Goal: Task Accomplishment & Management: Use online tool/utility

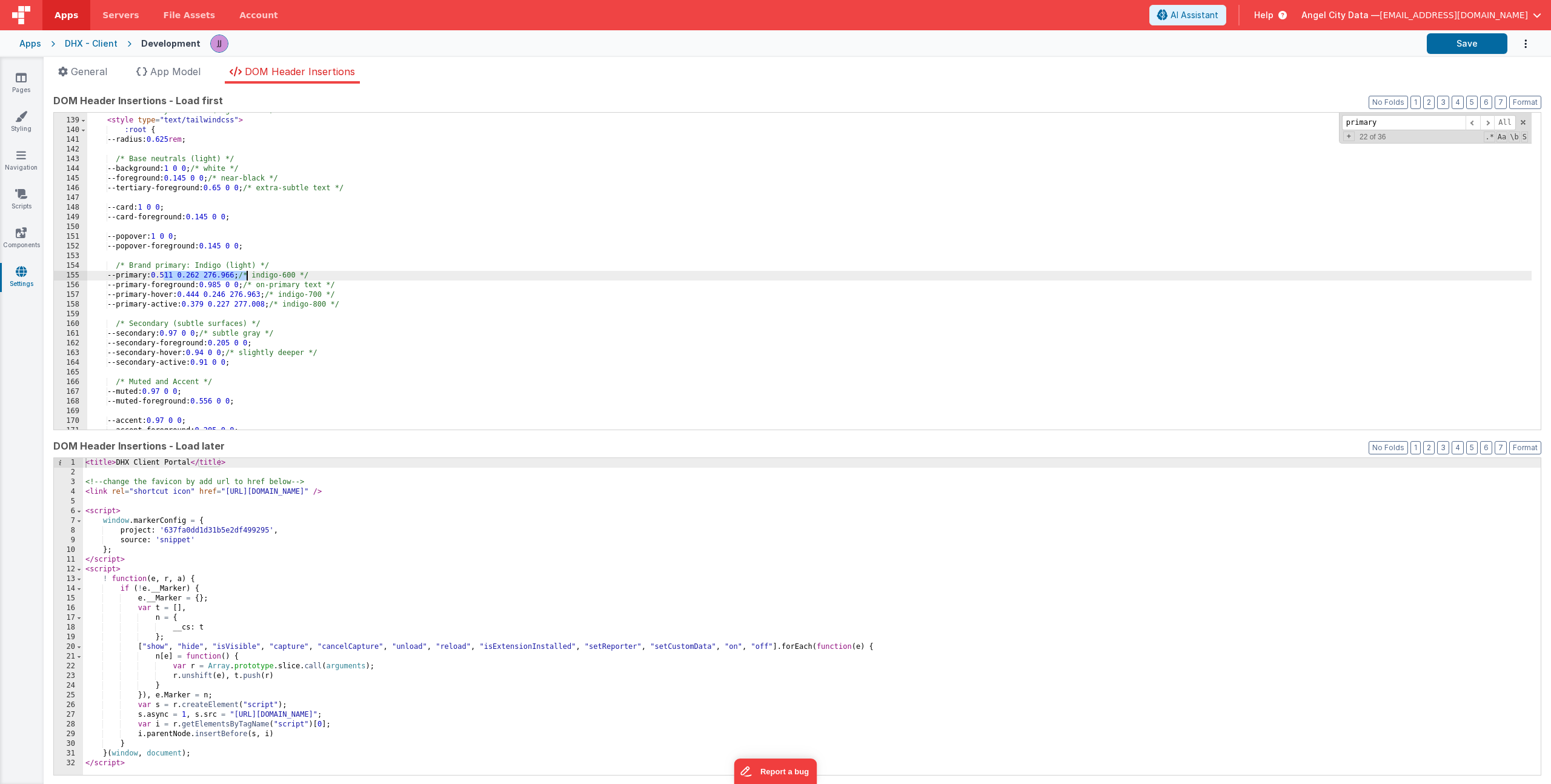
scroll to position [1335, 0]
click at [64, 15] on span "Apps" at bounding box center [66, 15] width 24 height 12
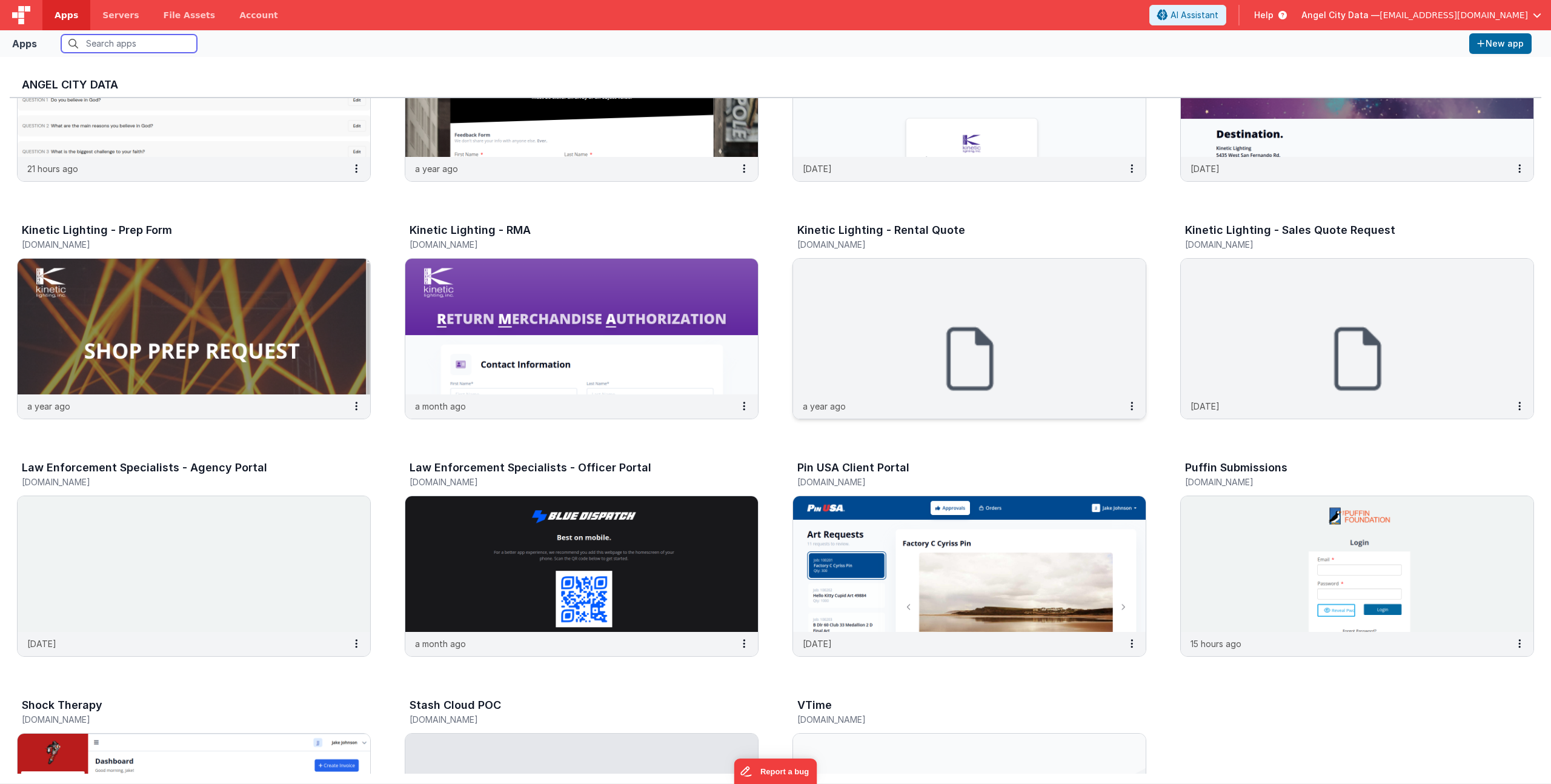
scroll to position [933, 0]
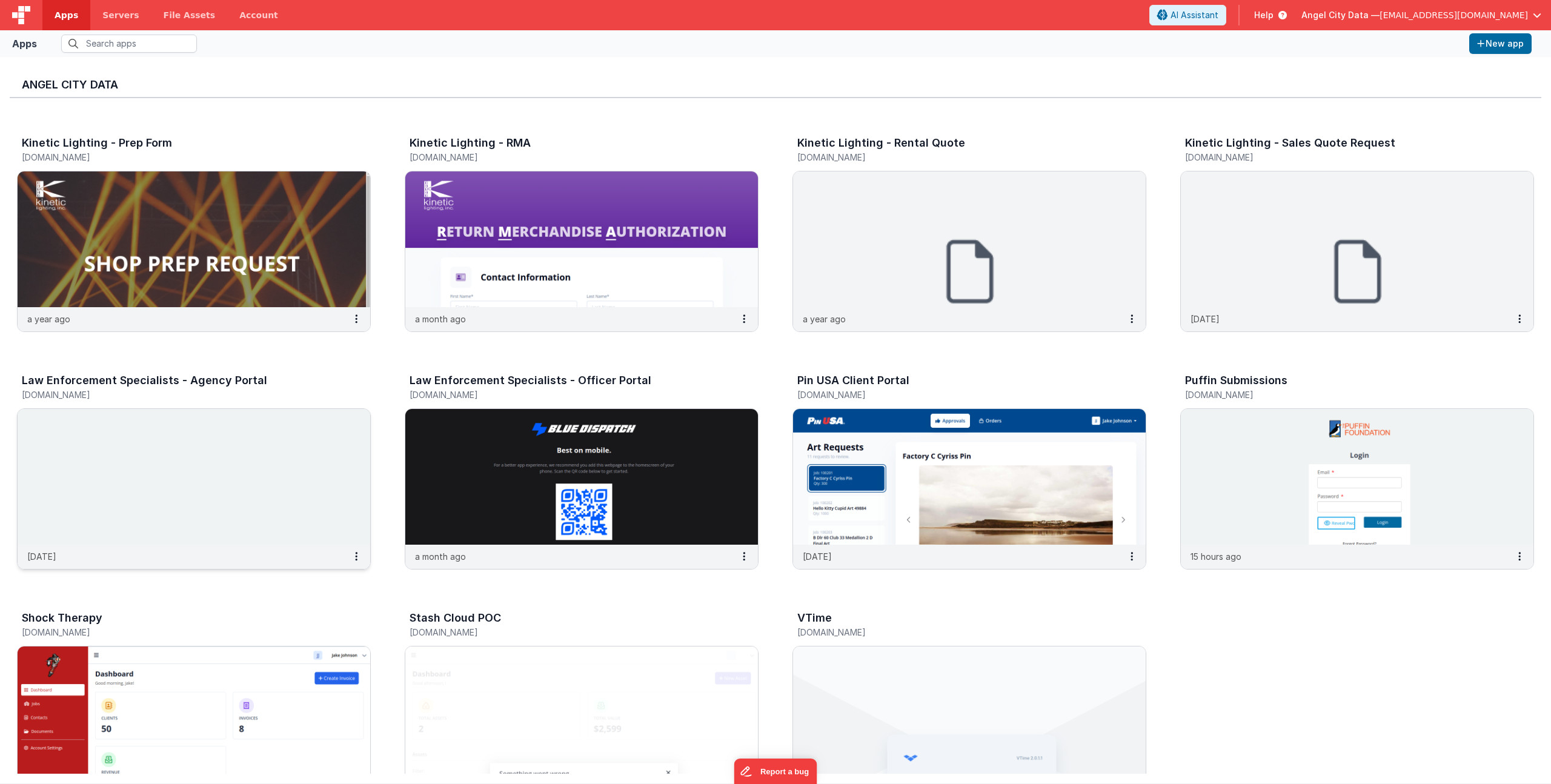
click at [95, 379] on h3 "Law Enforcement Specialists - Agency Portal" at bounding box center [144, 380] width 245 height 12
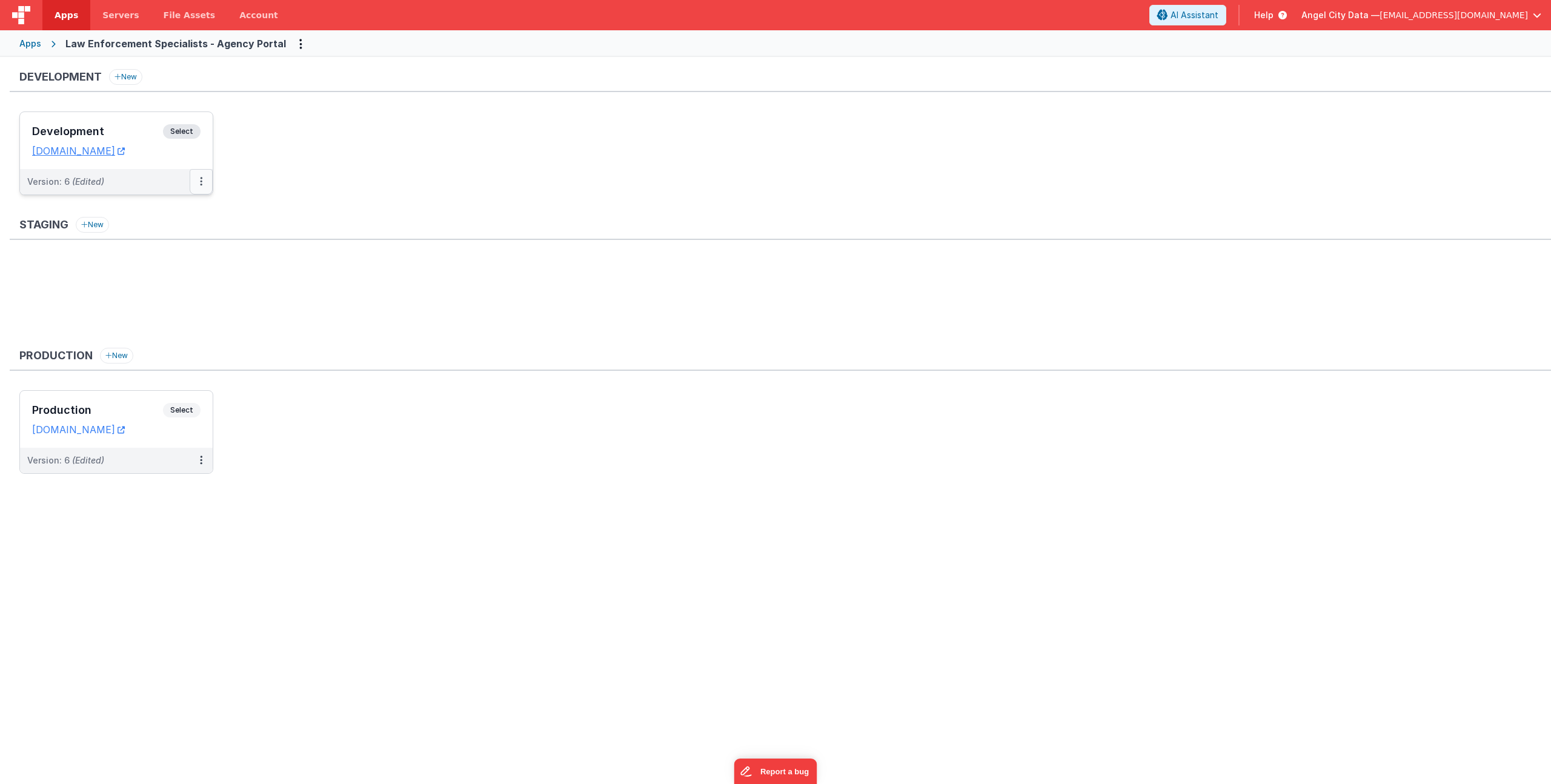
click at [200, 182] on icon at bounding box center [201, 181] width 2 height 1
click at [148, 251] on link "Deploy..." at bounding box center [159, 253] width 106 height 22
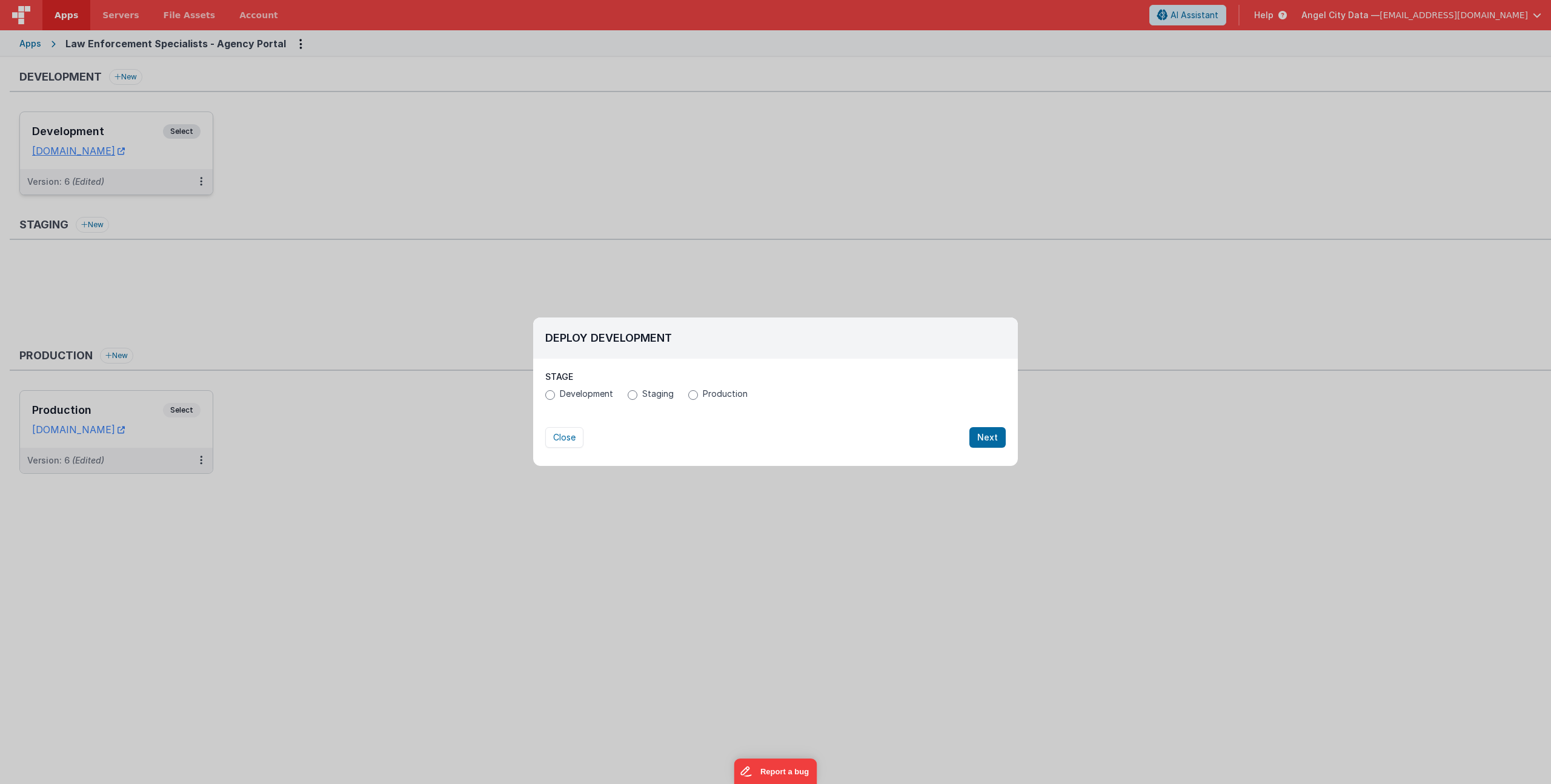
click at [704, 397] on span "Production" at bounding box center [725, 393] width 45 height 12
click at [698, 397] on input "Production" at bounding box center [693, 395] width 9 height 9
radio input "true"
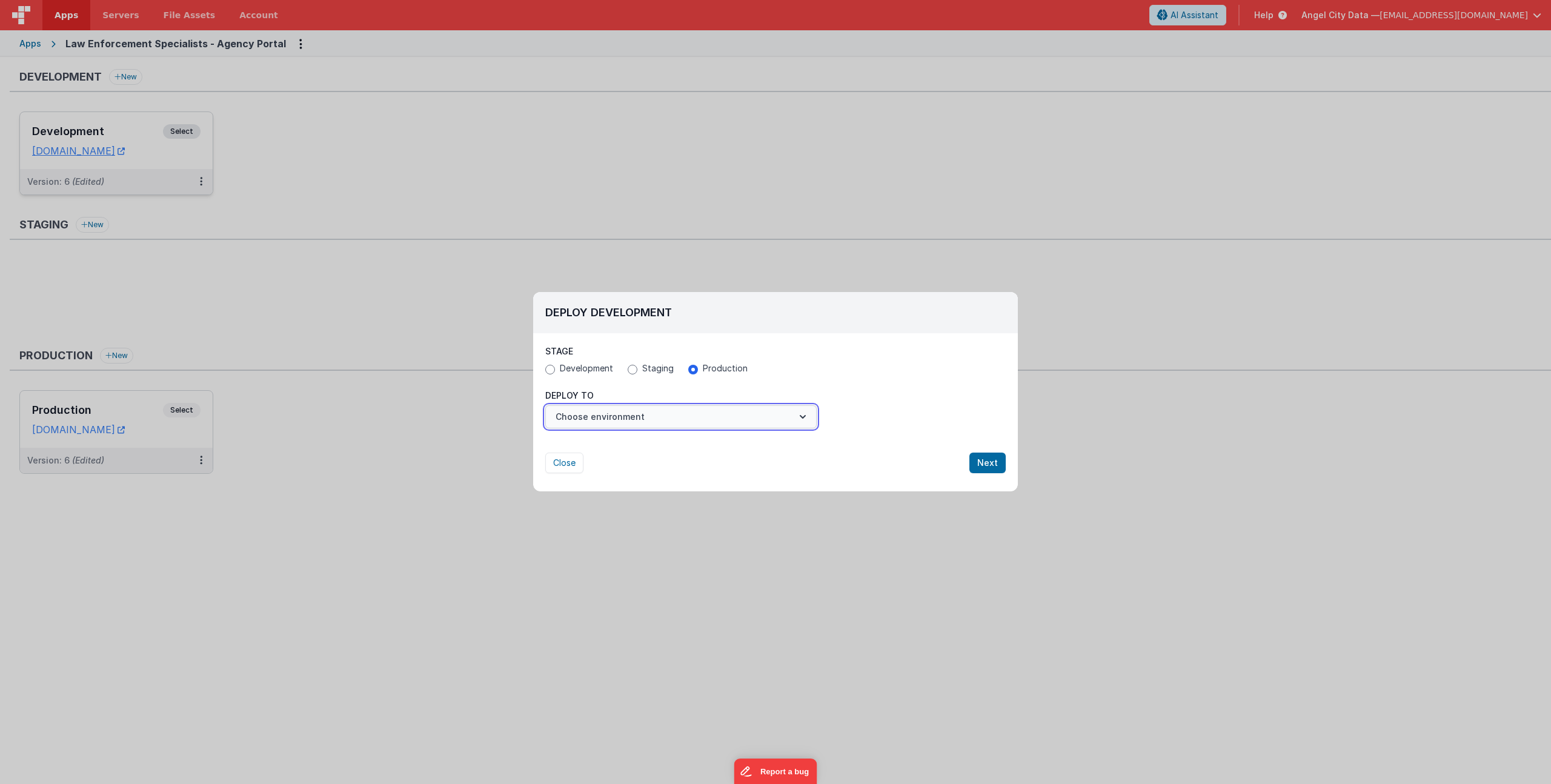
click at [630, 416] on button "Choose environment" at bounding box center [681, 416] width 271 height 23
click at [609, 438] on link "Production" at bounding box center [681, 447] width 271 height 22
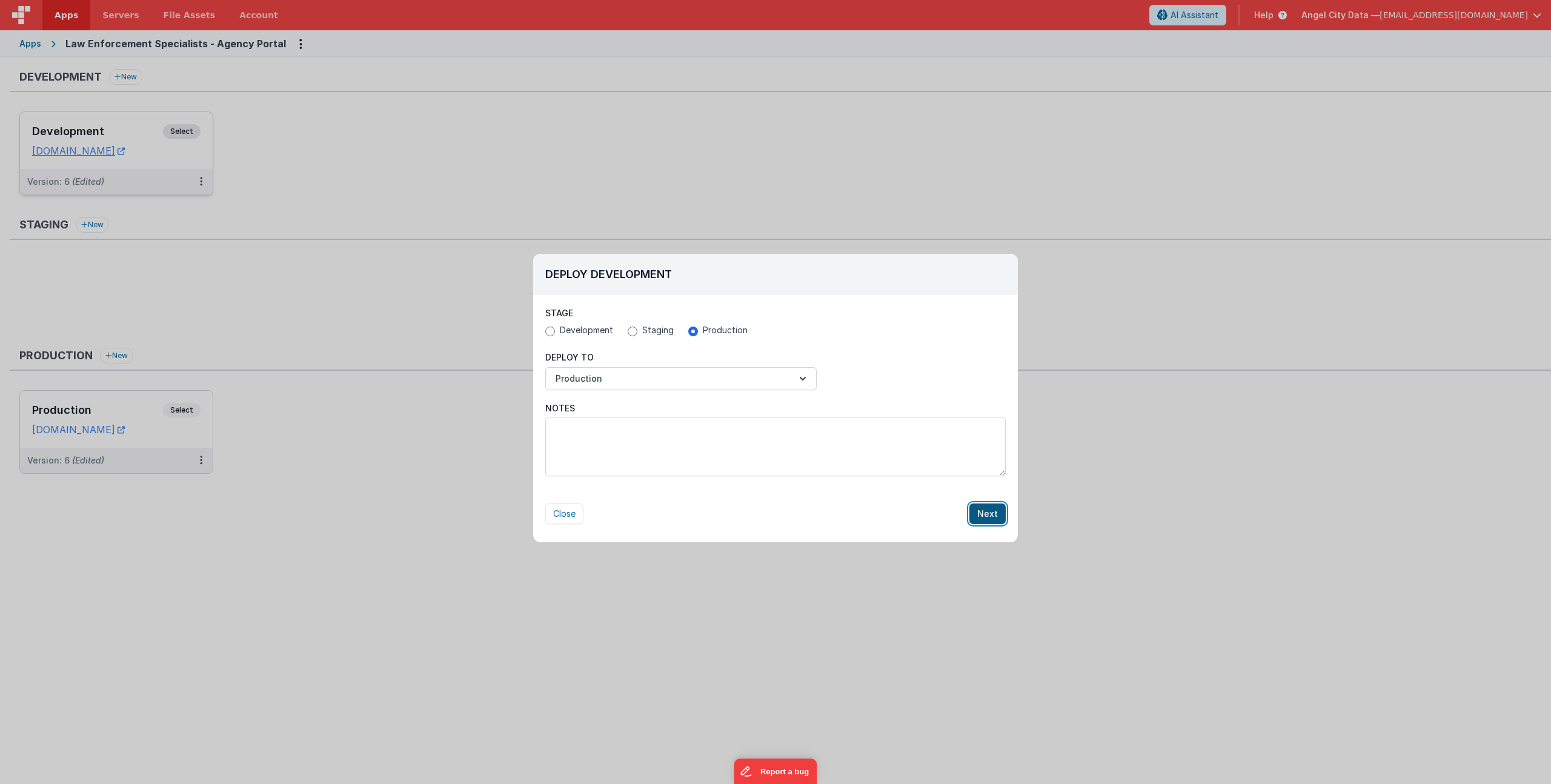
click at [988, 513] on button "Next" at bounding box center [988, 514] width 36 height 20
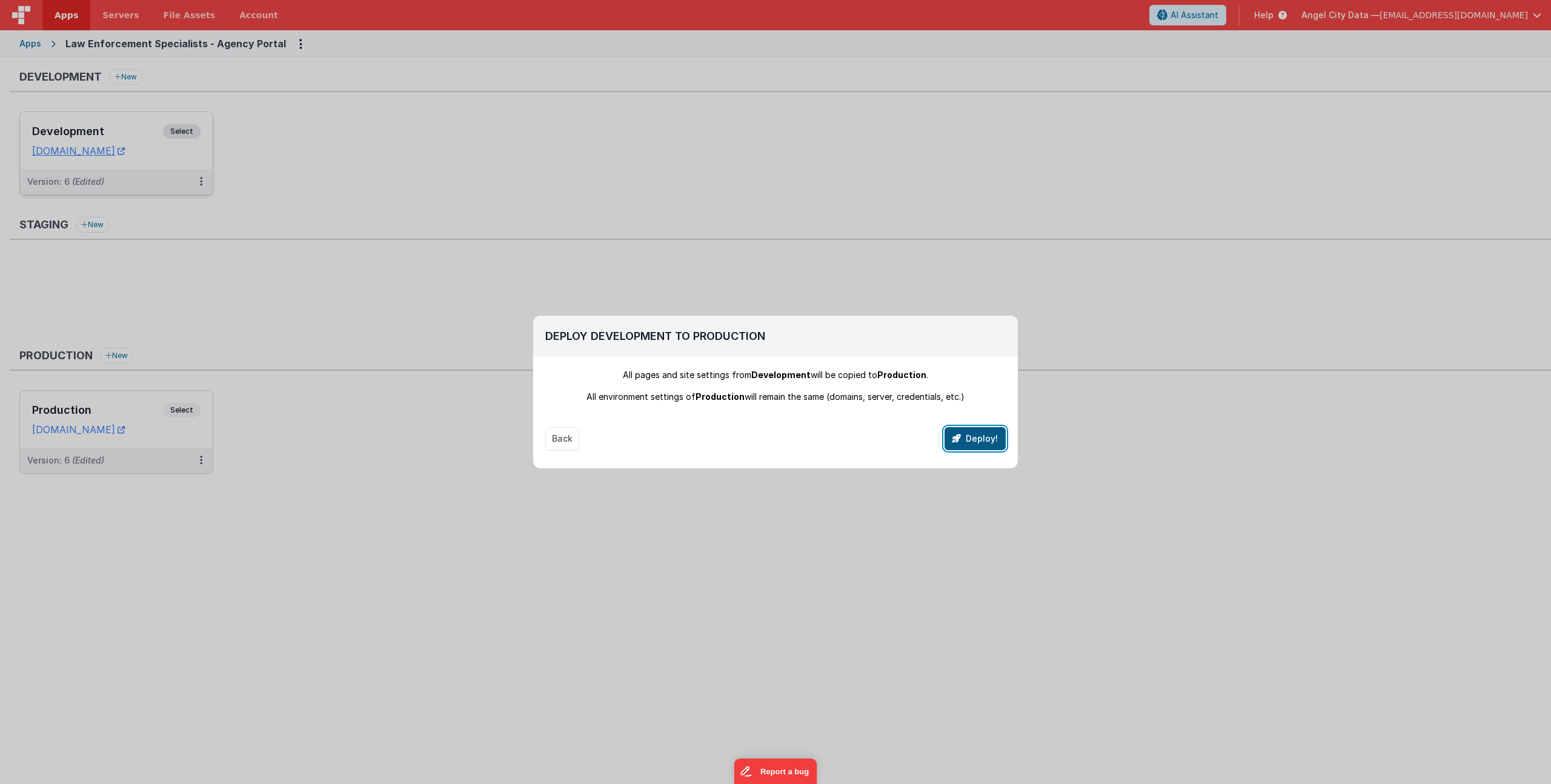
click at [991, 434] on button "Deploy!" at bounding box center [976, 438] width 61 height 23
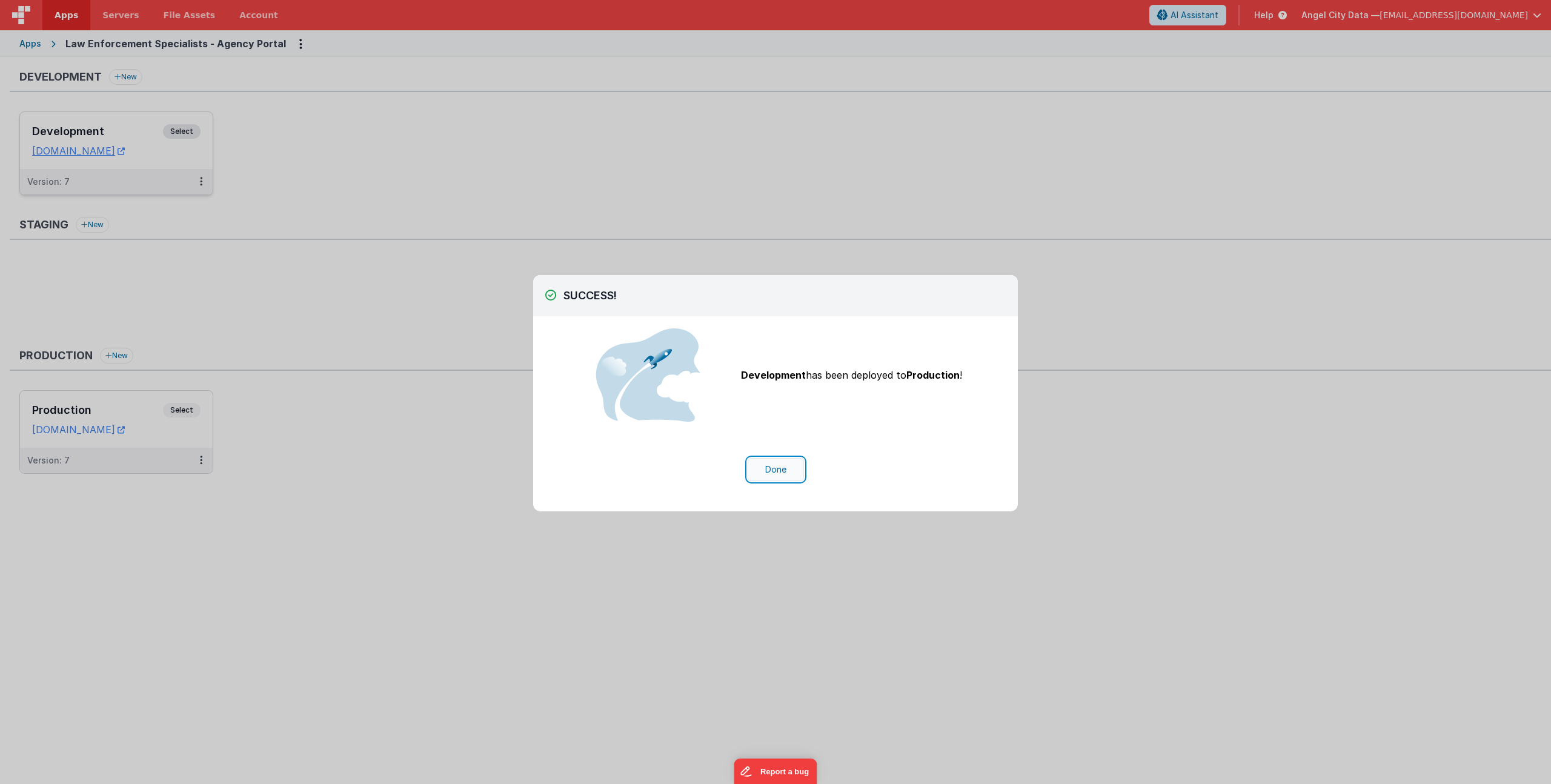
click at [781, 470] on button "Done" at bounding box center [776, 469] width 57 height 23
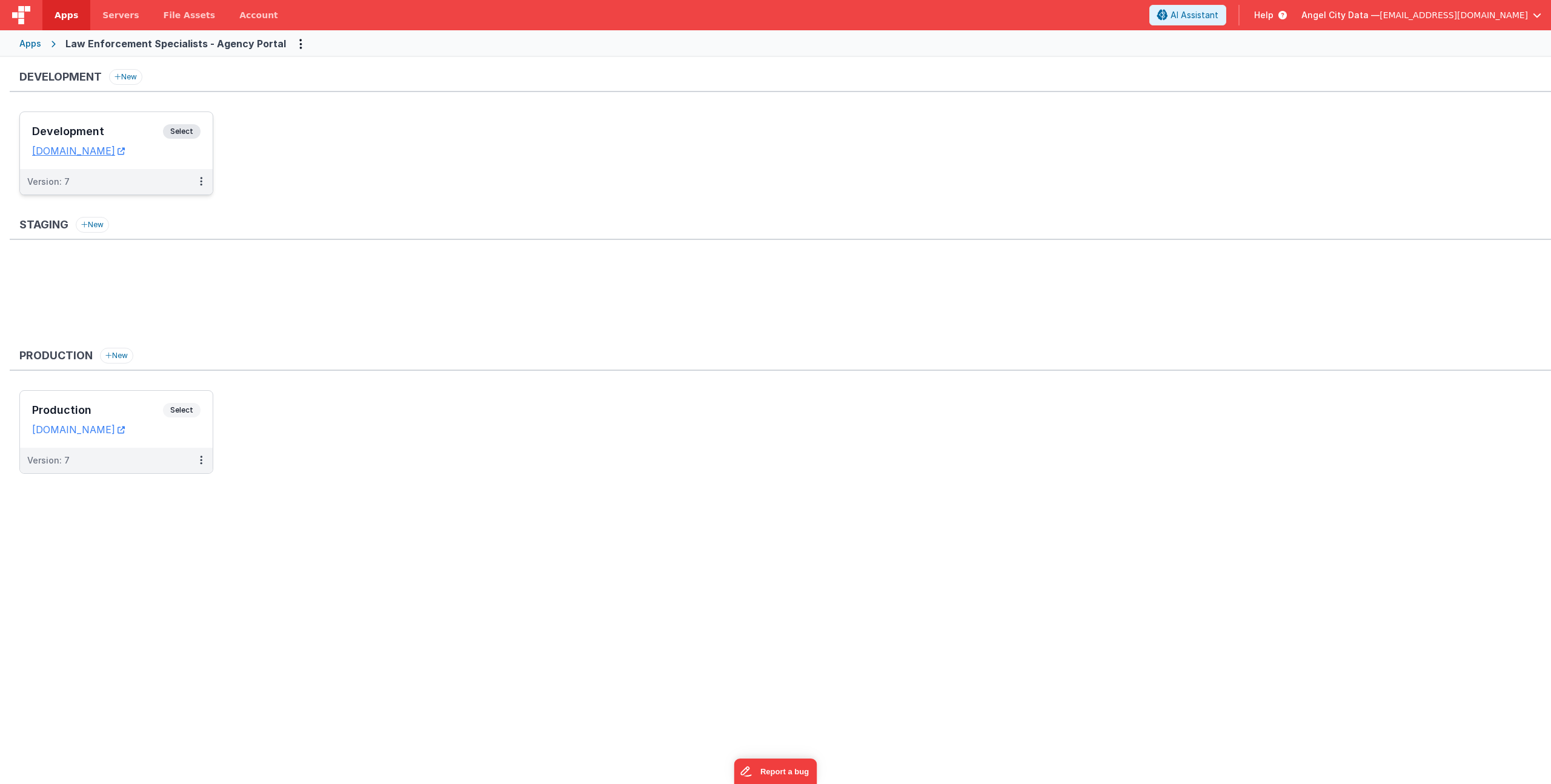
click at [316, 334] on ul at bounding box center [786, 299] width 1532 height 79
